Goal: Navigation & Orientation: Find specific page/section

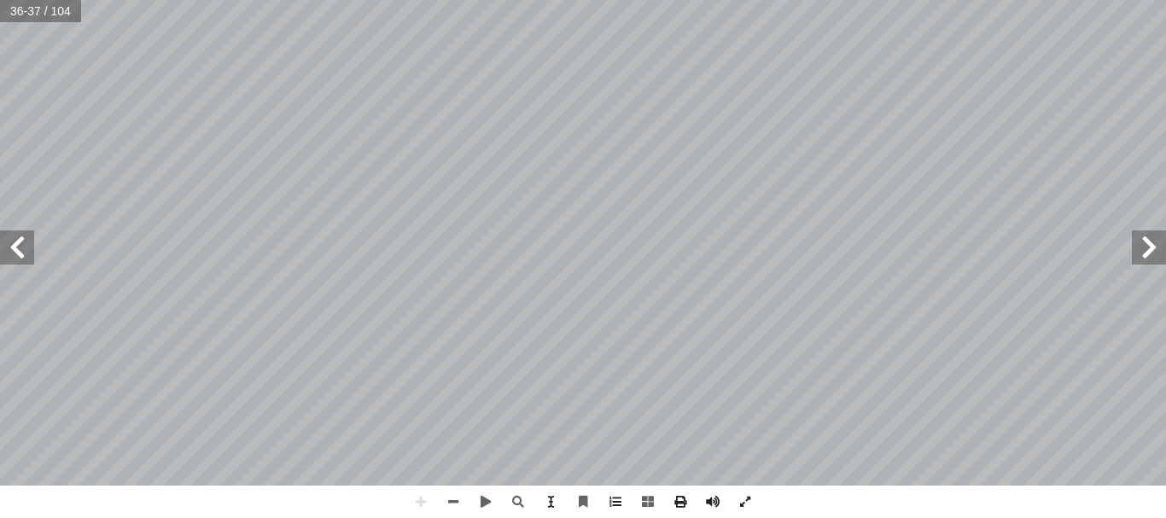
click at [1152, 250] on span at bounding box center [1149, 247] width 34 height 34
click at [419, 0] on html "الصفحة الرئيسية الصف الأول الصف الثاني الصف الثالث الصف الرابع الصف الخامس الصف…" at bounding box center [583, 77] width 1166 height 155
click at [15, 254] on span at bounding box center [17, 247] width 34 height 34
click at [1144, 244] on span at bounding box center [1149, 247] width 34 height 34
click at [423, 512] on span at bounding box center [421, 502] width 32 height 32
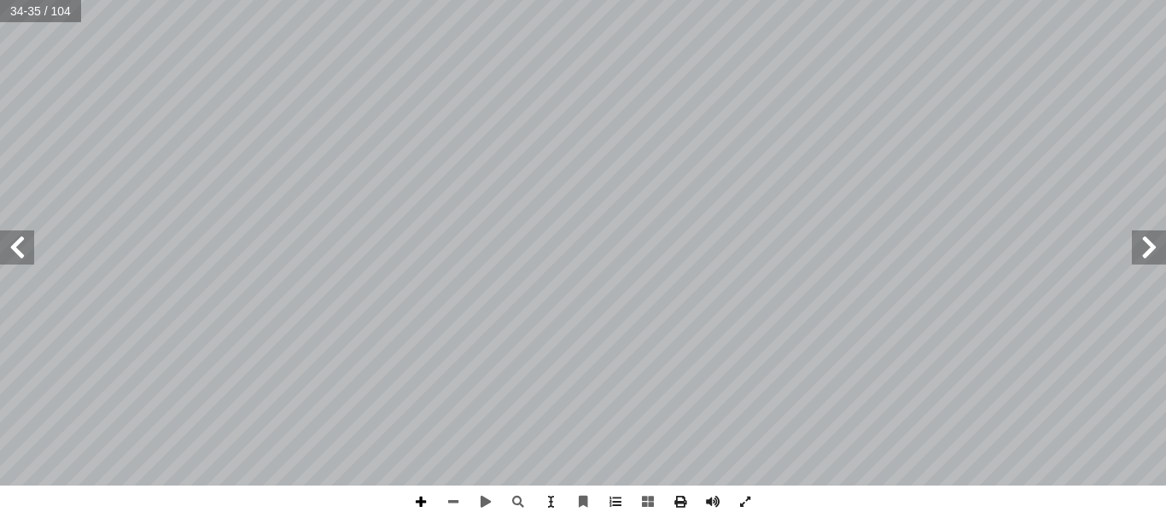
click at [423, 512] on span at bounding box center [421, 502] width 32 height 32
click at [16, 260] on span at bounding box center [17, 247] width 34 height 34
